Goal: Find specific page/section: Find specific page/section

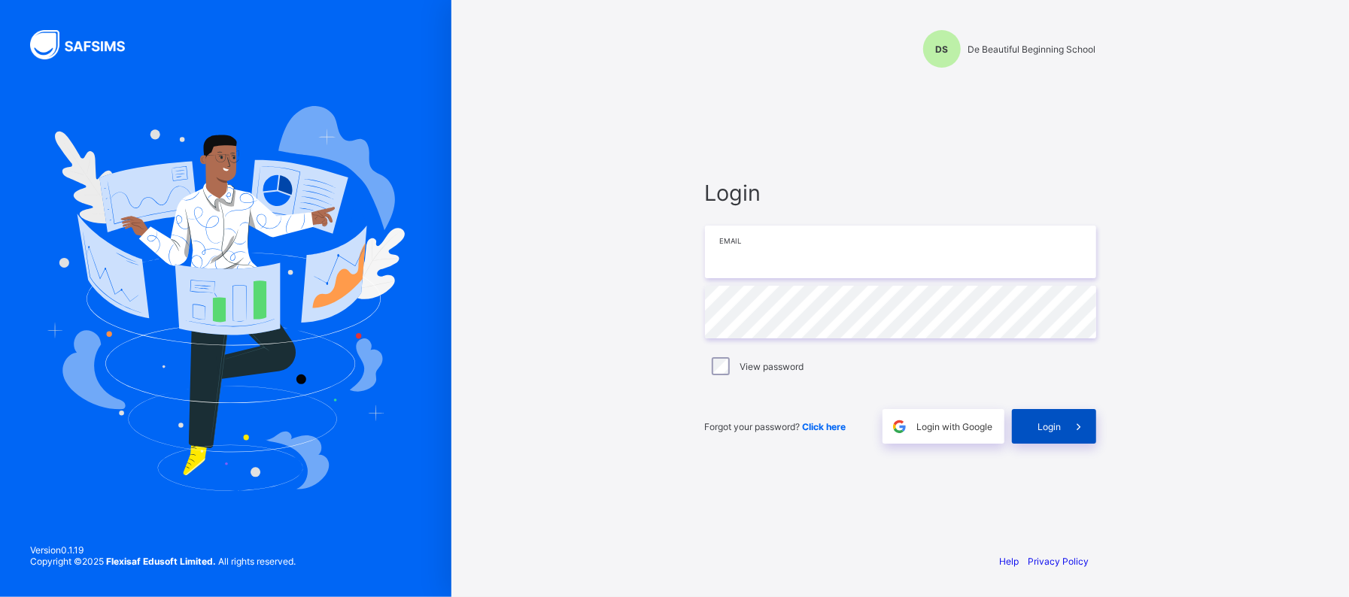
type input "**********"
click at [1053, 427] on span "Login" at bounding box center [1049, 426] width 23 height 11
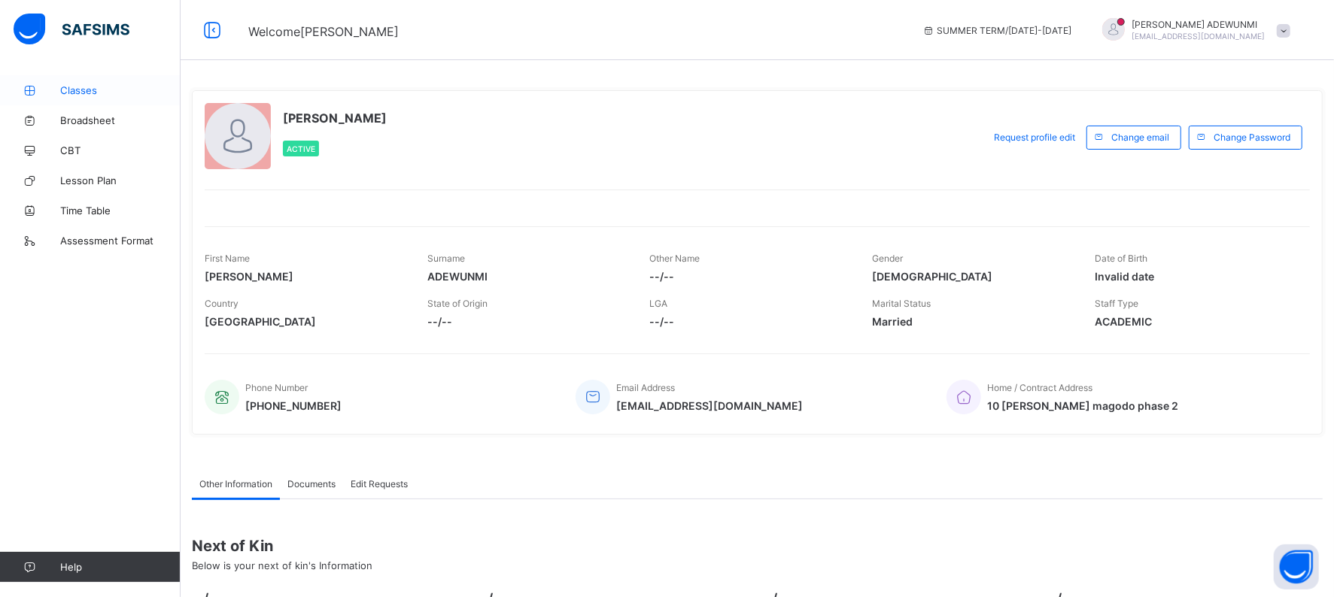
click at [74, 89] on span "Classes" at bounding box center [120, 90] width 120 height 12
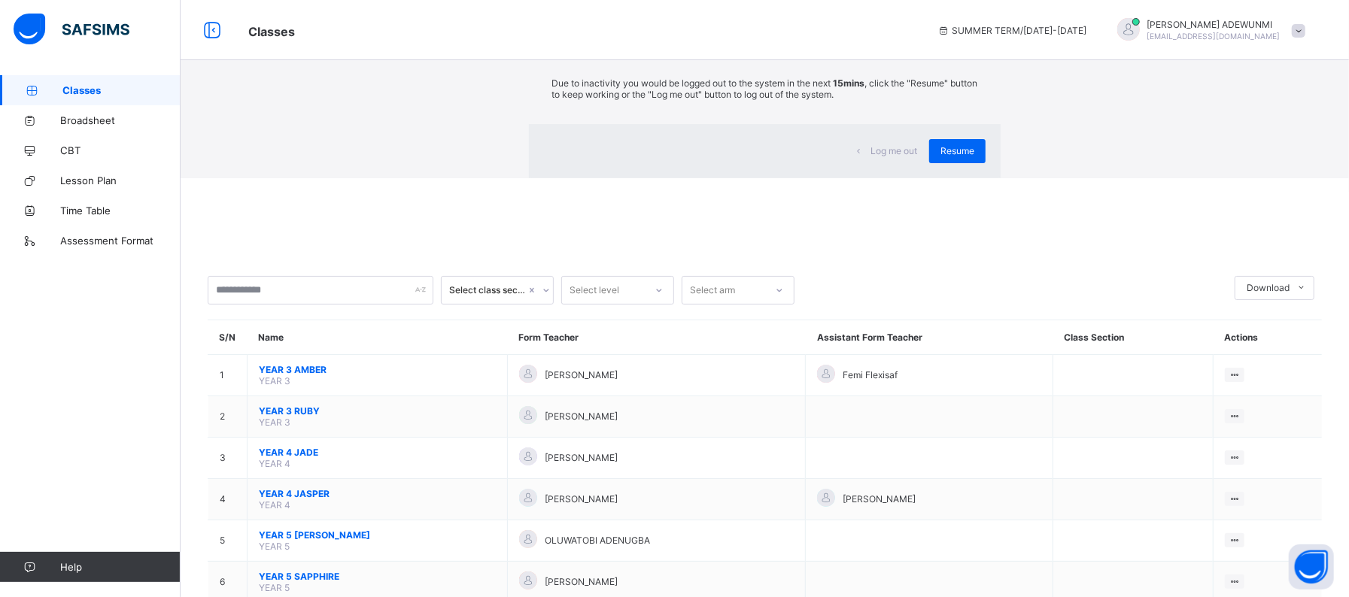
click at [971, 41] on div "×" at bounding box center [978, 28] width 14 height 26
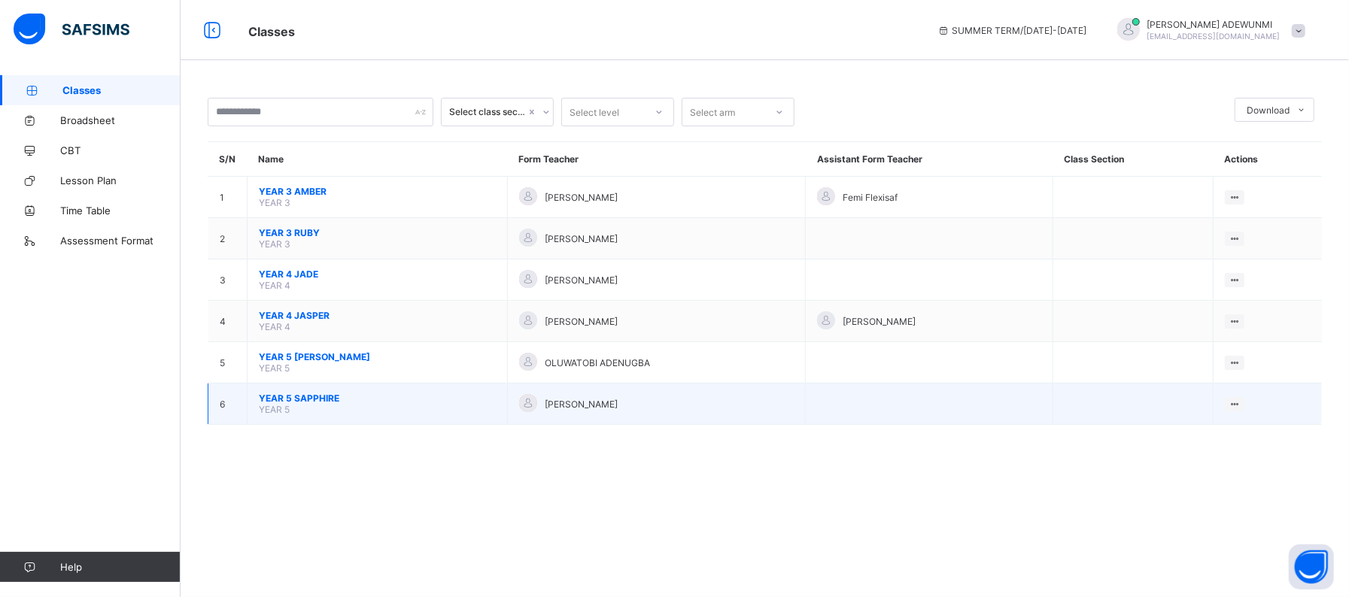
click at [296, 394] on span "YEAR 5 SAPPHIRE" at bounding box center [377, 398] width 237 height 11
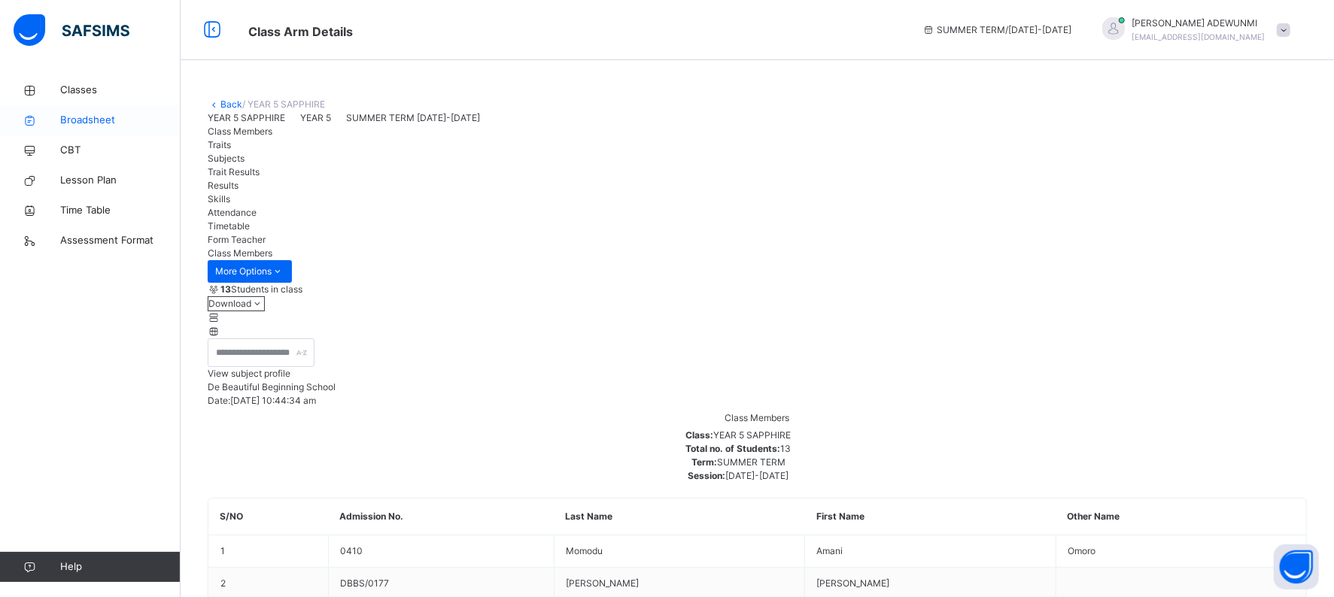
click at [65, 125] on span "Broadsheet" at bounding box center [120, 120] width 120 height 15
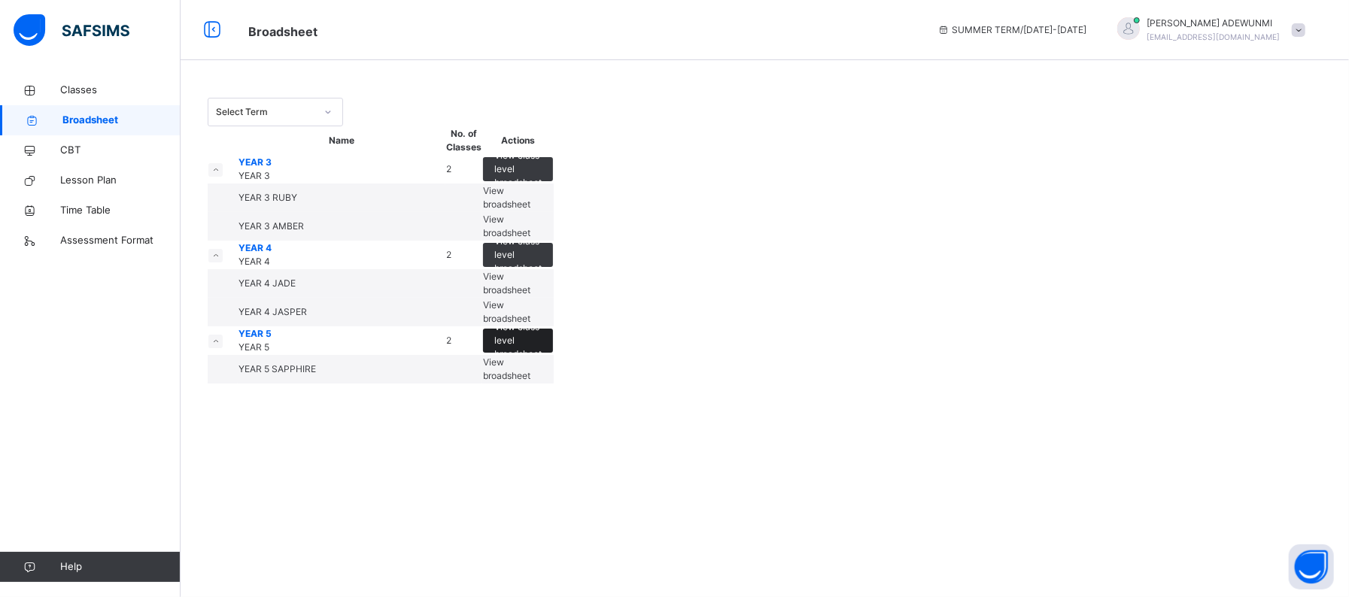
click at [542, 361] on span "View class level broadsheet" at bounding box center [517, 340] width 47 height 41
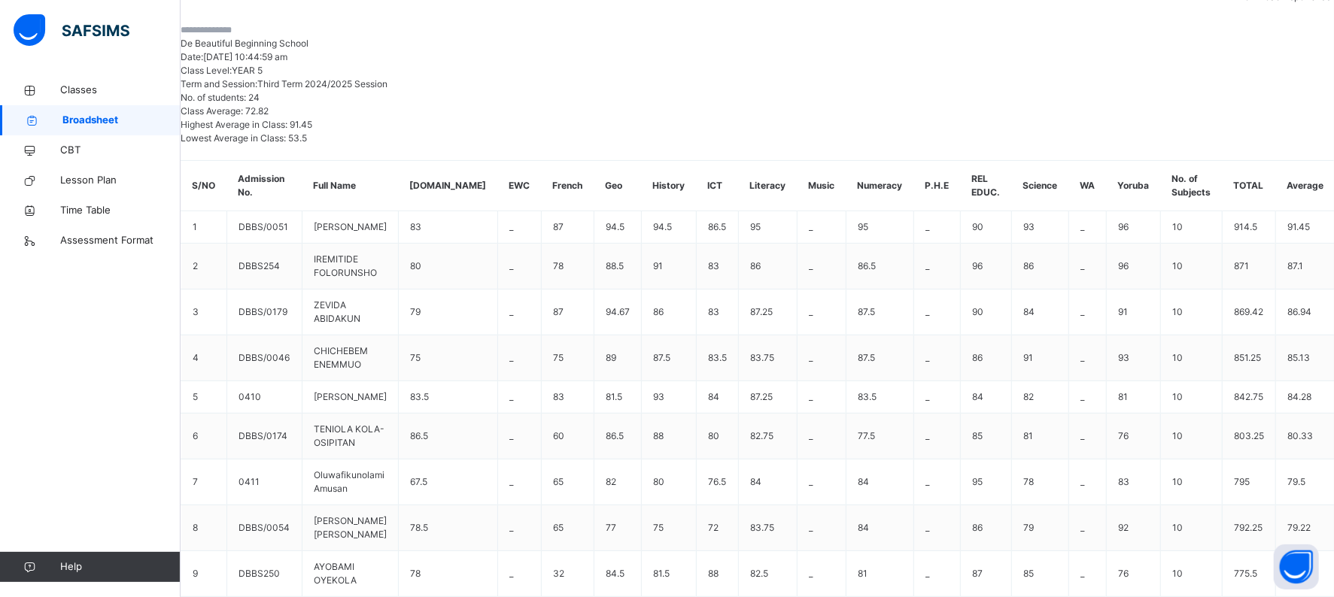
scroll to position [0, 364]
drag, startPoint x: 1243, startPoint y: 569, endPoint x: 1312, endPoint y: 548, distance: 72.3
click at [1219, 91] on div "Class Level: YEAR 5 Term and Session: Third Term 2024/2025 Session" at bounding box center [757, 77] width 1153 height 27
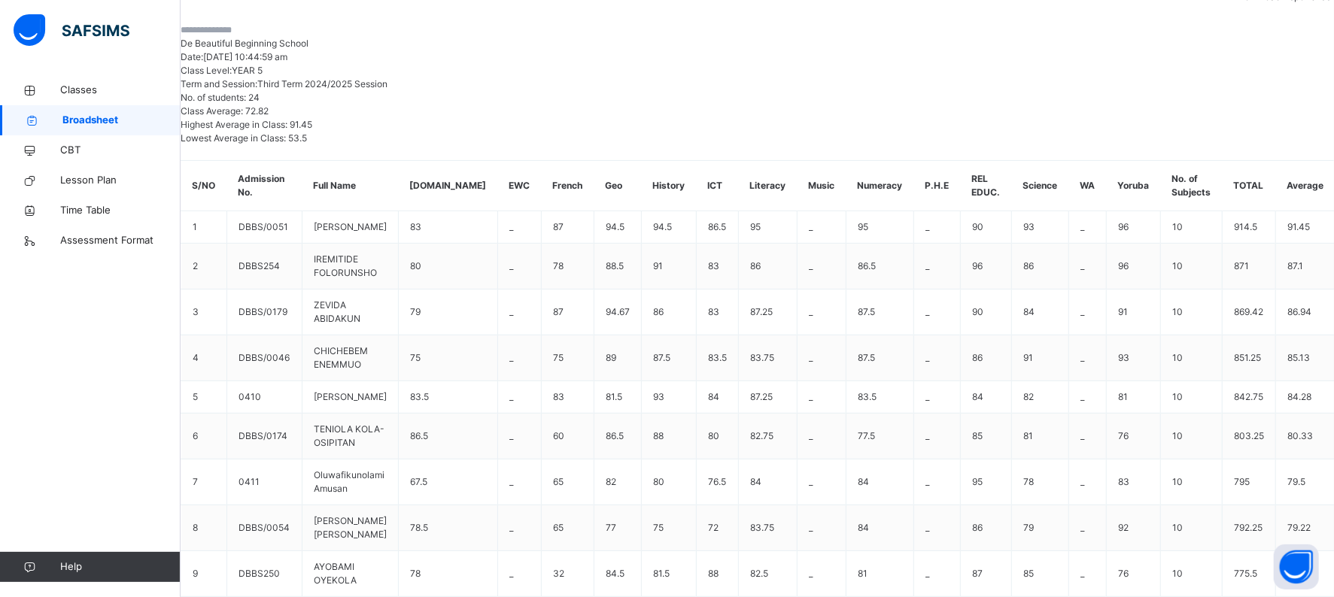
scroll to position [0, 445]
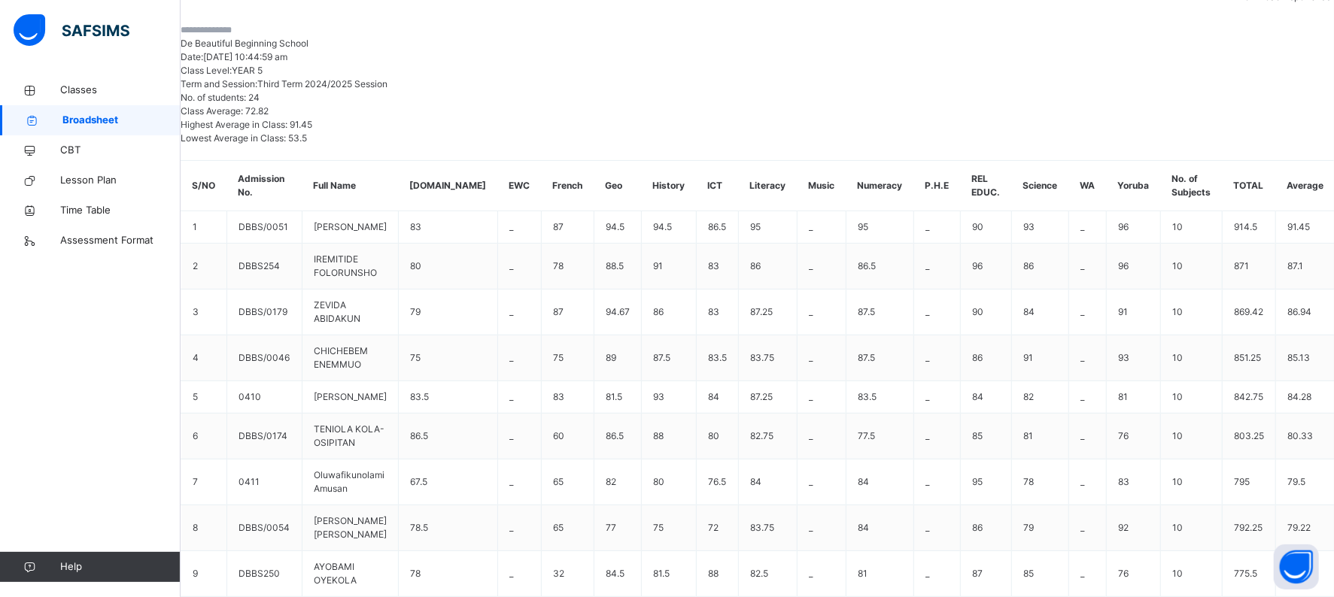
click at [94, 121] on span "Broadsheet" at bounding box center [121, 120] width 118 height 15
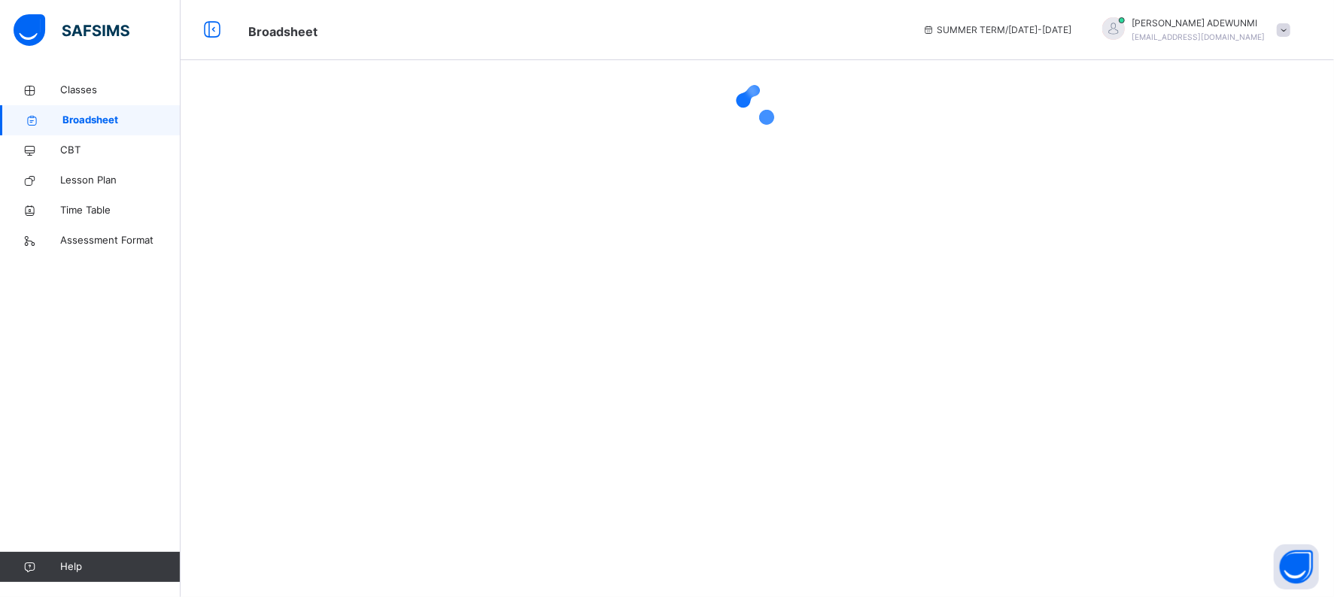
click at [94, 121] on span "Broadsheet" at bounding box center [121, 120] width 118 height 15
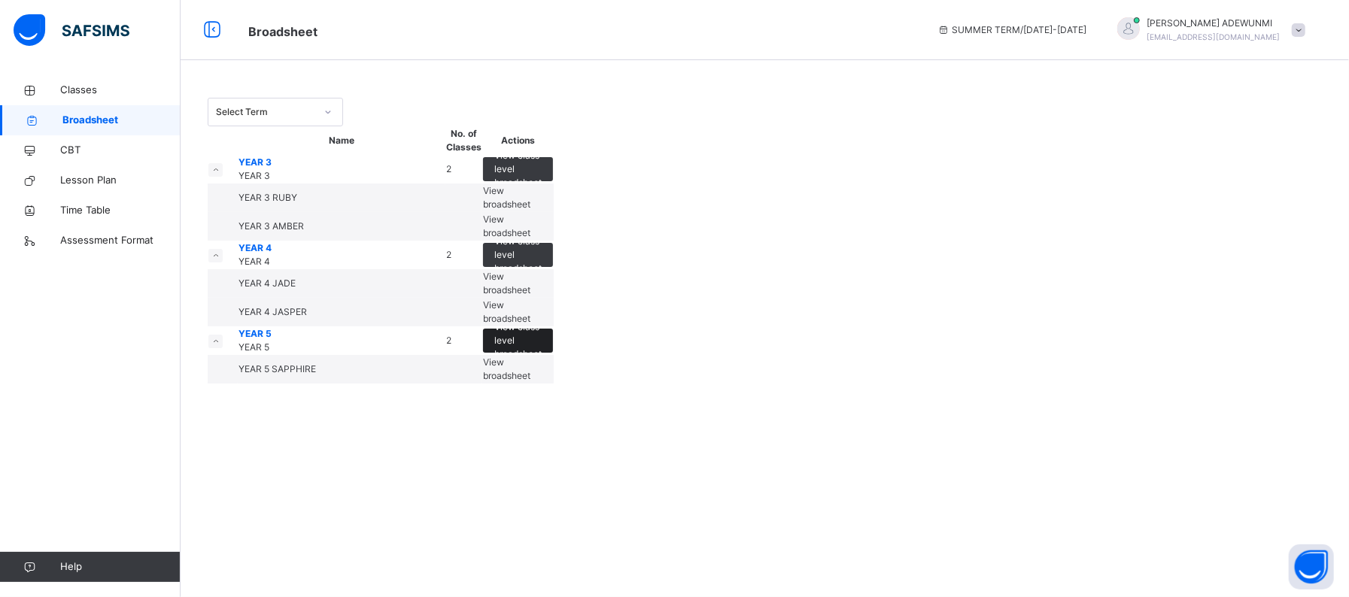
click at [542, 361] on span "View class level broadsheet" at bounding box center [517, 340] width 47 height 41
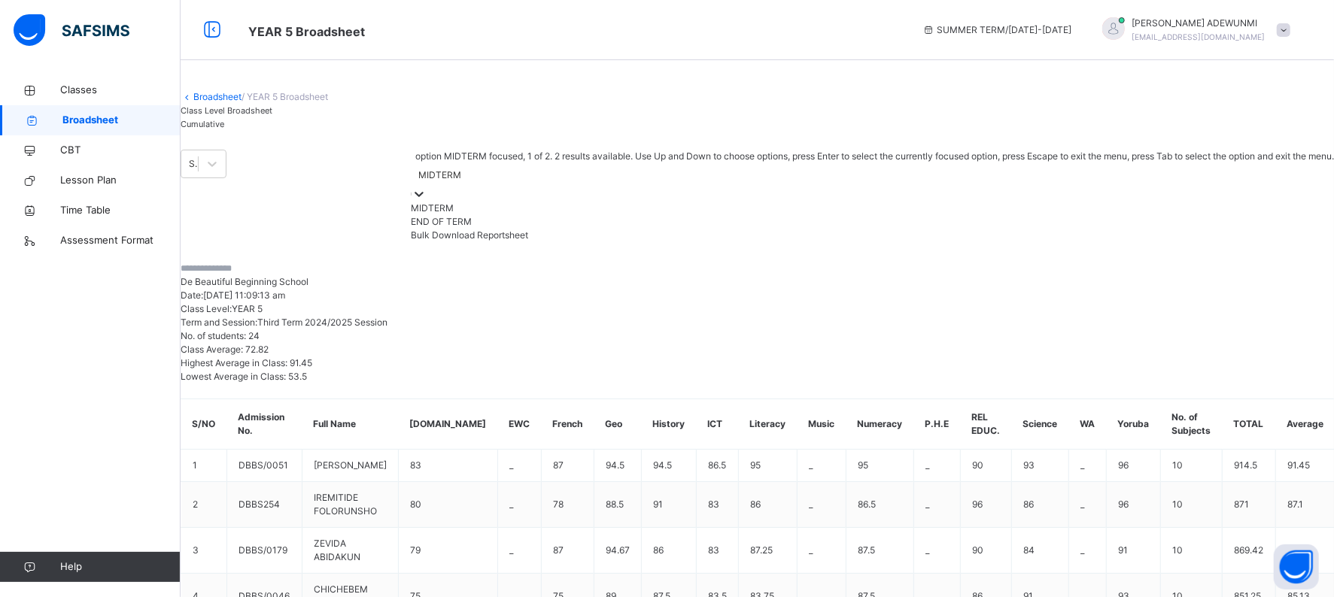
click at [426, 202] on div at bounding box center [418, 194] width 15 height 15
click at [1130, 229] on div "END OF TERM" at bounding box center [863, 222] width 942 height 14
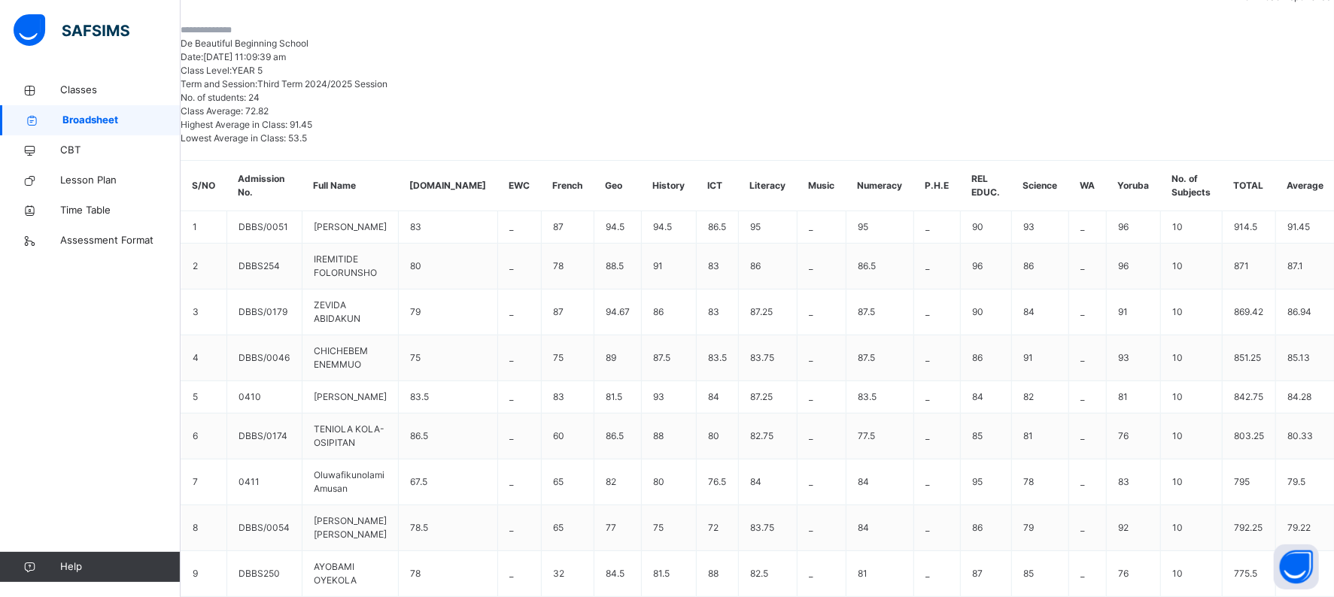
scroll to position [0, 445]
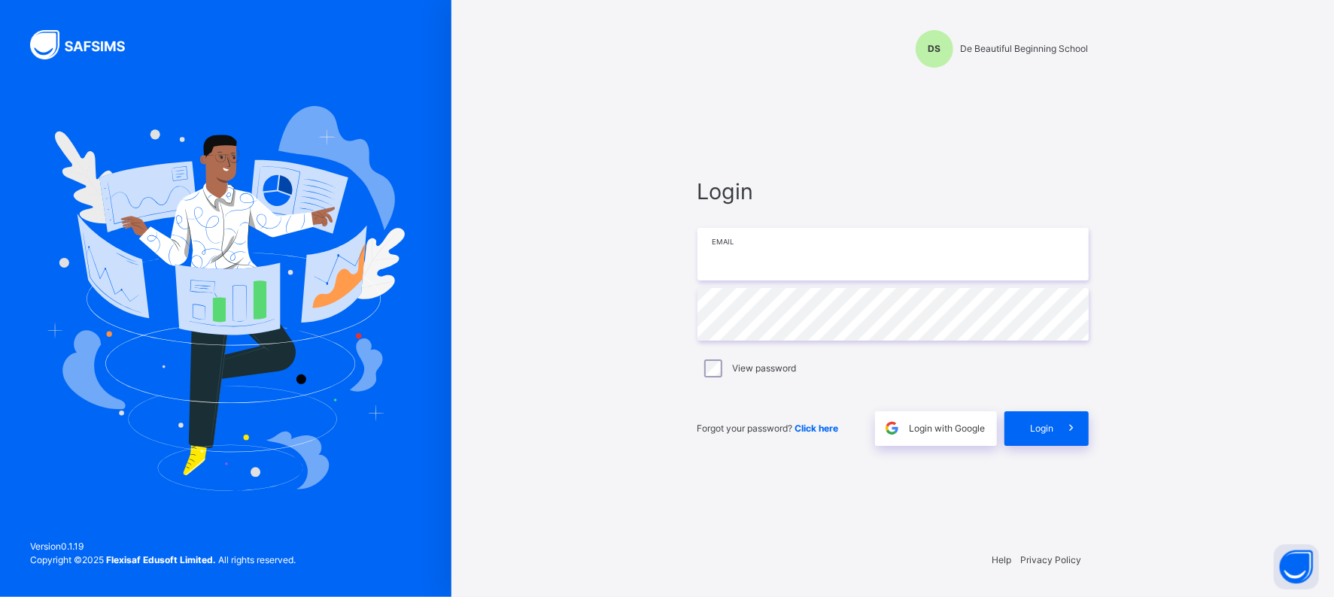
type input "**********"
